Goal: Task Accomplishment & Management: Manage account settings

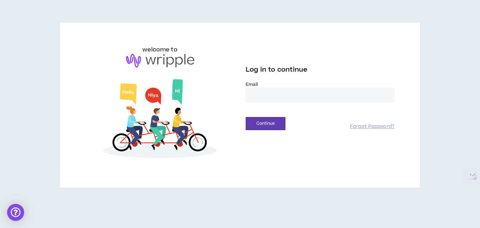
click at [306, 94] on input "email" at bounding box center [320, 95] width 149 height 15
type input "**********"
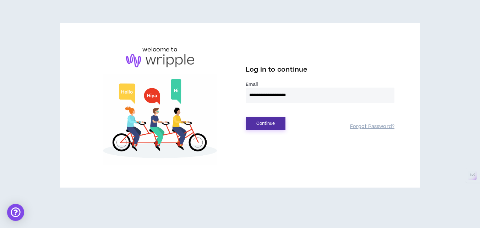
click at [268, 124] on button "Continue" at bounding box center [266, 123] width 40 height 13
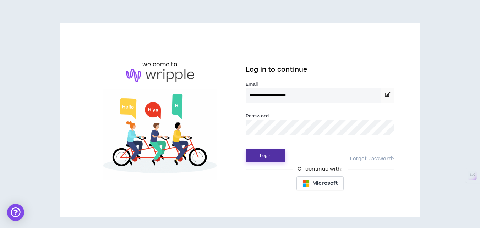
click at [265, 158] on button "Login" at bounding box center [266, 156] width 40 height 13
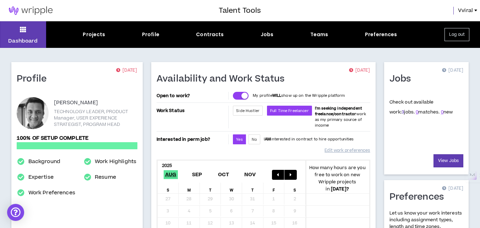
click at [402, 112] on link "3" at bounding box center [403, 112] width 2 height 6
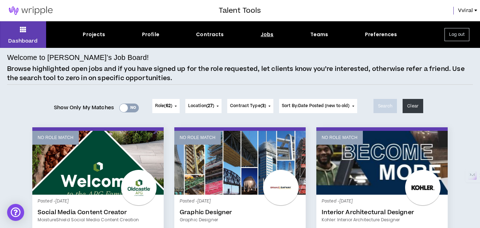
click at [160, 105] on span "Role ( 62 )" at bounding box center [163, 106] width 17 height 6
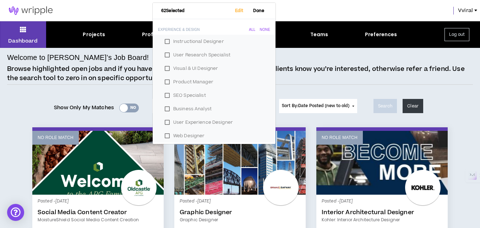
click at [109, 85] on div "Welcome to [PERSON_NAME]’s Job Board! Browse highlighted open jobs and if you h…" at bounding box center [240, 68] width 466 height 33
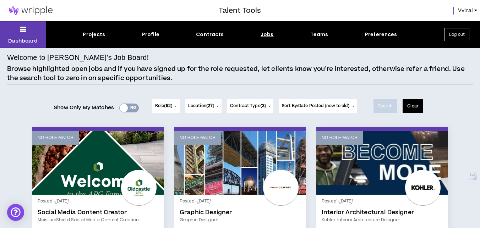
click at [417, 109] on button "Clear" at bounding box center [413, 106] width 21 height 14
